Goal: Navigation & Orientation: Find specific page/section

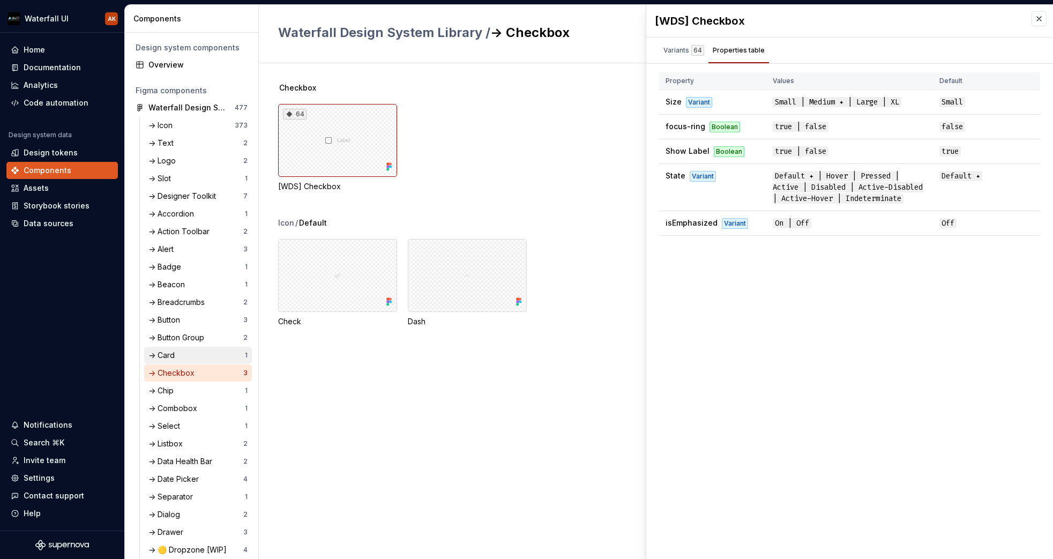
scroll to position [245, 0]
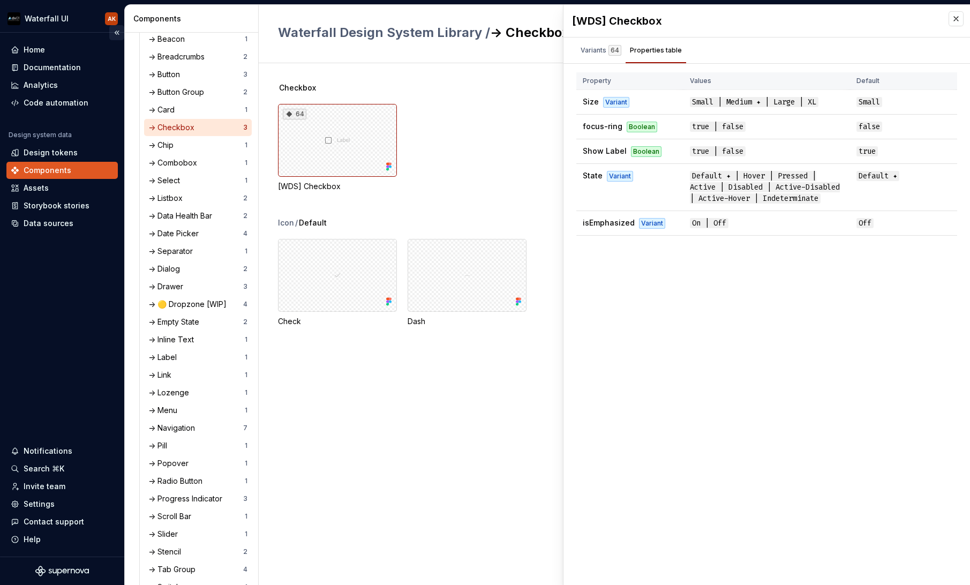
click at [117, 36] on button "Collapse sidebar" at bounding box center [116, 32] width 15 height 15
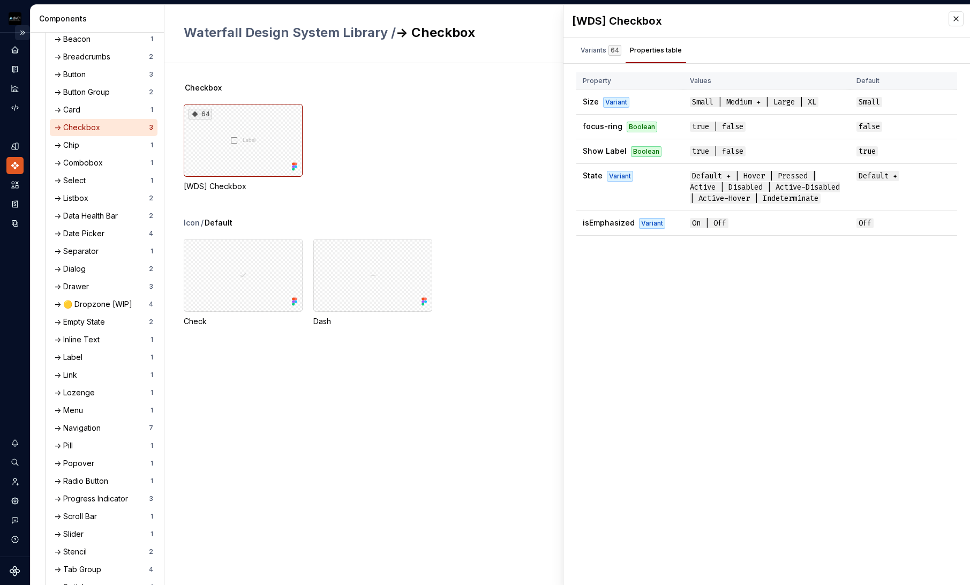
click at [23, 33] on button "Expand sidebar" at bounding box center [22, 32] width 15 height 15
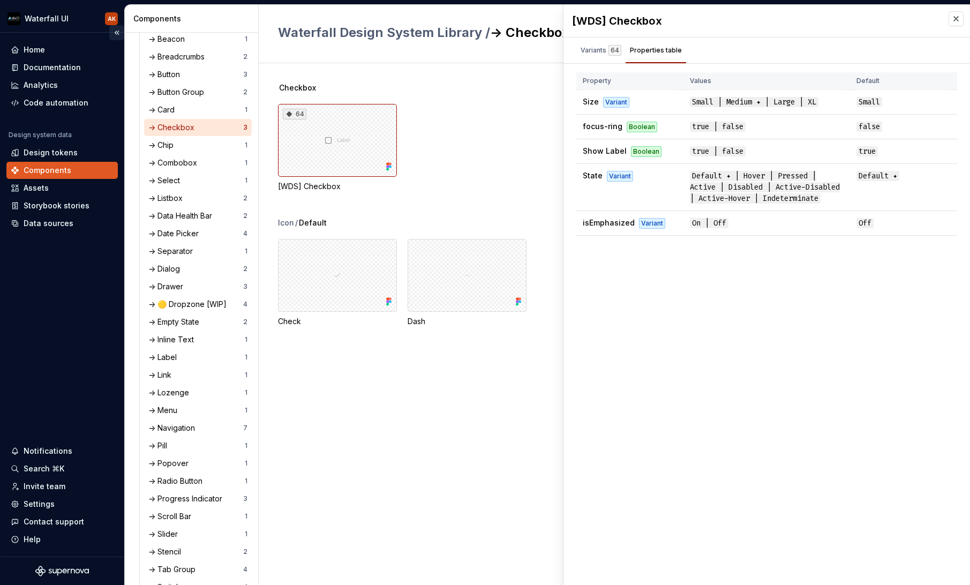
click at [114, 33] on button "Collapse sidebar" at bounding box center [116, 32] width 15 height 15
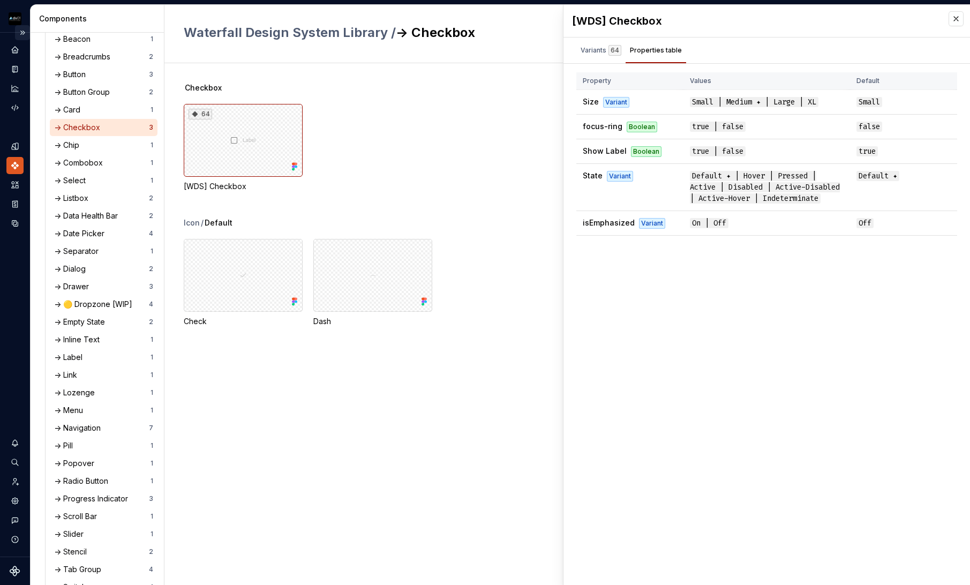
click at [22, 34] on button "Expand sidebar" at bounding box center [22, 32] width 15 height 15
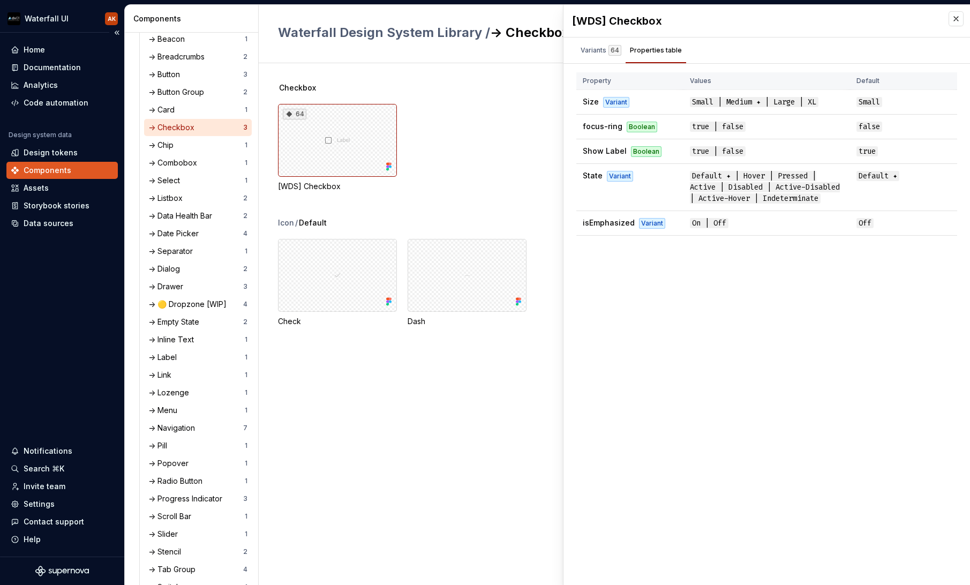
click at [108, 288] on div "Home Documentation Analytics Code automation Design system data Design tokens C…" at bounding box center [62, 295] width 124 height 524
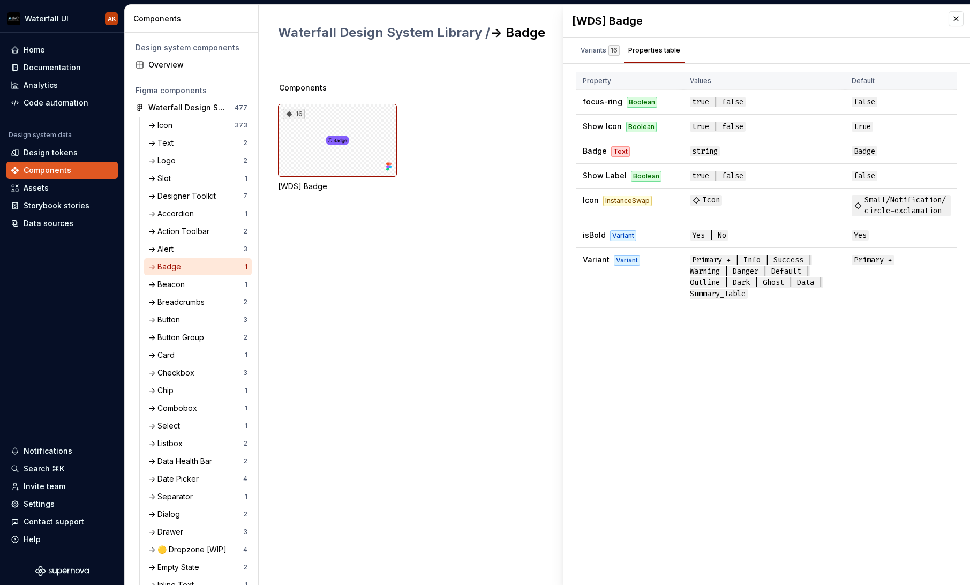
click at [670, 337] on div "[WDS] Badge Variants 16 Properties table isBold No Variant Danger isBold Yes Va…" at bounding box center [767, 295] width 407 height 580
